Goal: Information Seeking & Learning: Learn about a topic

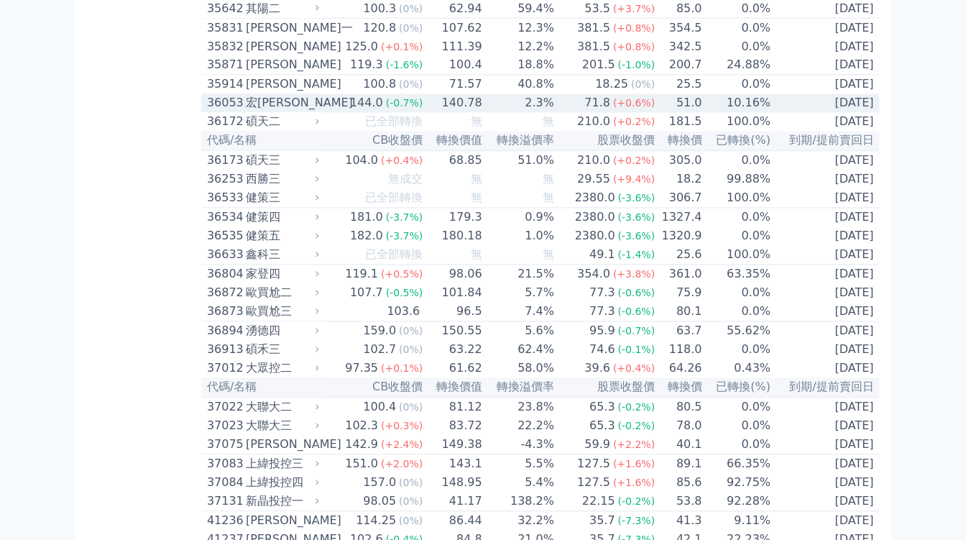
scroll to position [3354, 0]
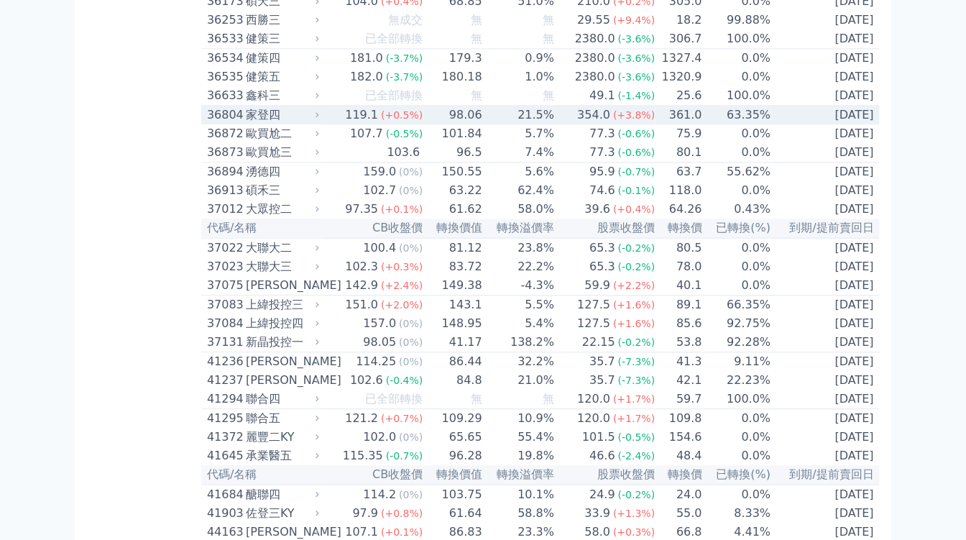
click at [316, 124] on div "家登四" at bounding box center [281, 114] width 70 height 17
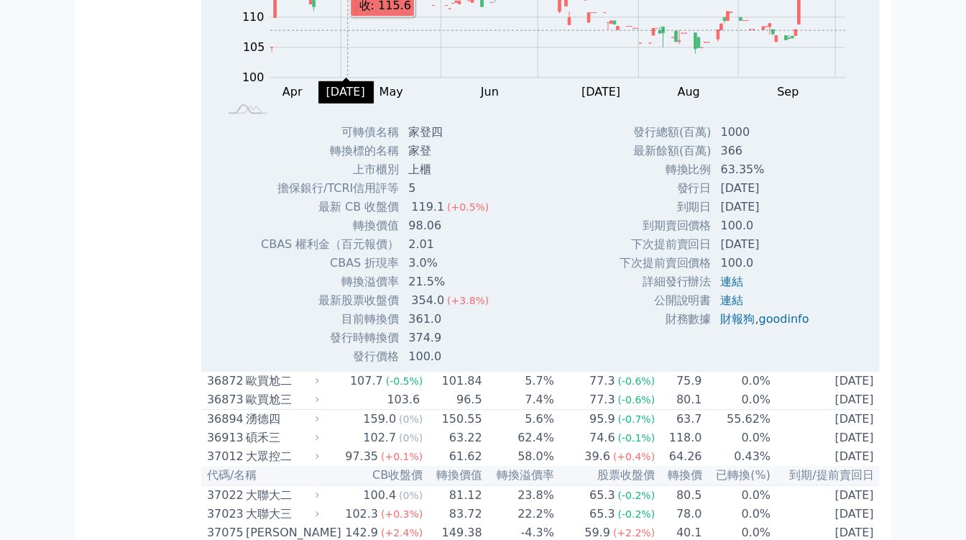
scroll to position [3594, 0]
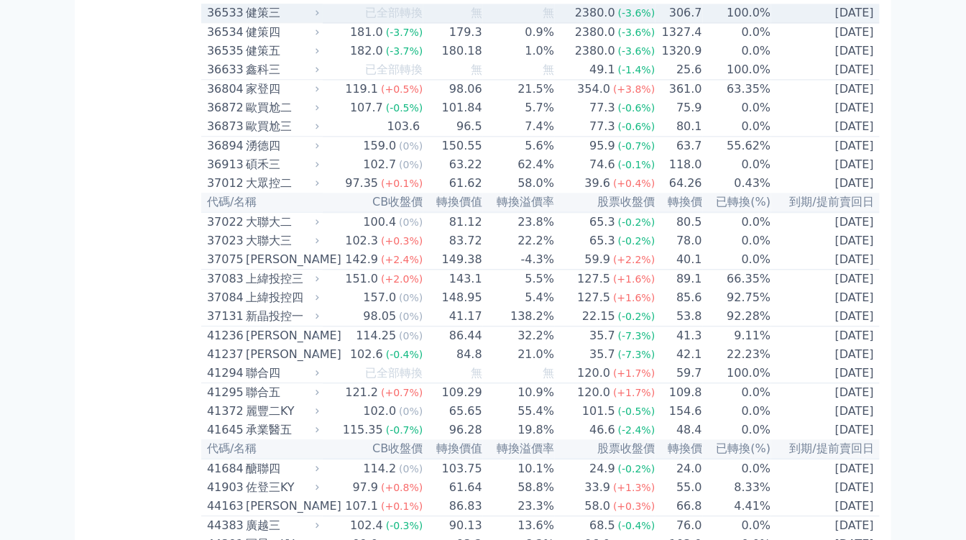
scroll to position [3354, 0]
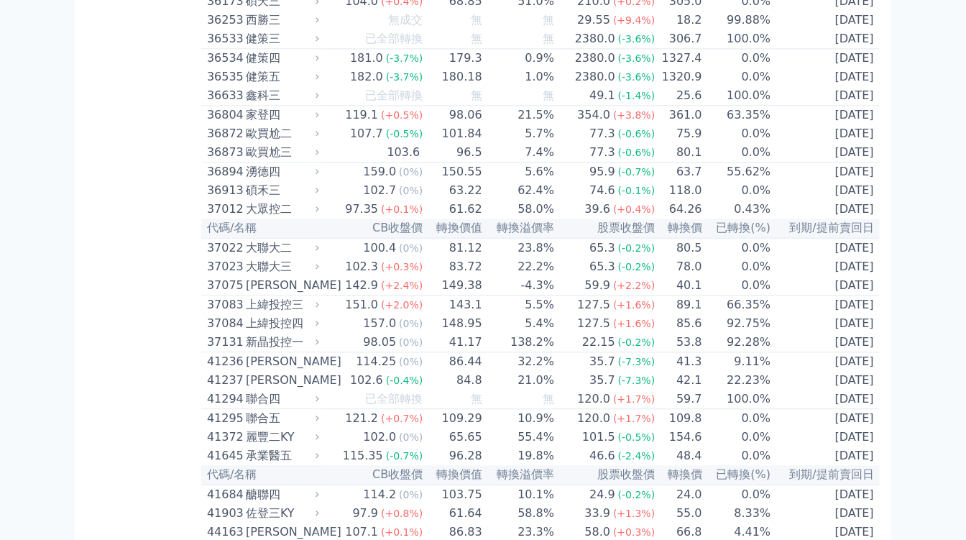
drag, startPoint x: 206, startPoint y: 88, endPoint x: 233, endPoint y: 89, distance: 26.6
copy div "3583"
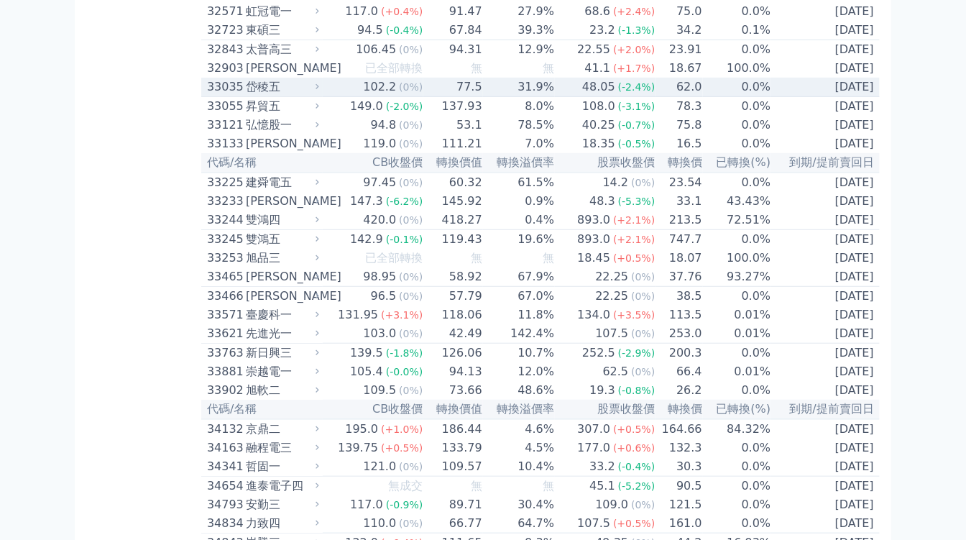
scroll to position [2396, 0]
